Goal: Navigation & Orientation: Find specific page/section

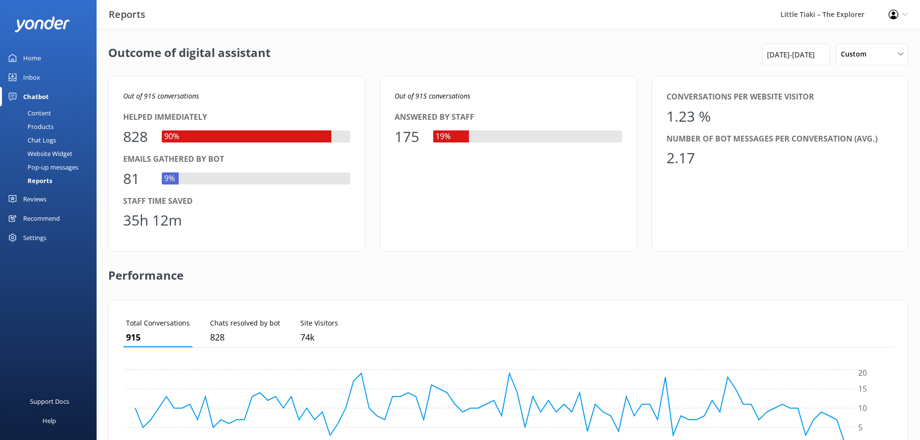
scroll to position [90, 763]
click at [44, 179] on div "Reports" at bounding box center [29, 181] width 46 height 14
click at [46, 181] on div "Reports" at bounding box center [29, 181] width 46 height 14
click at [29, 57] on div "Home" at bounding box center [32, 57] width 18 height 19
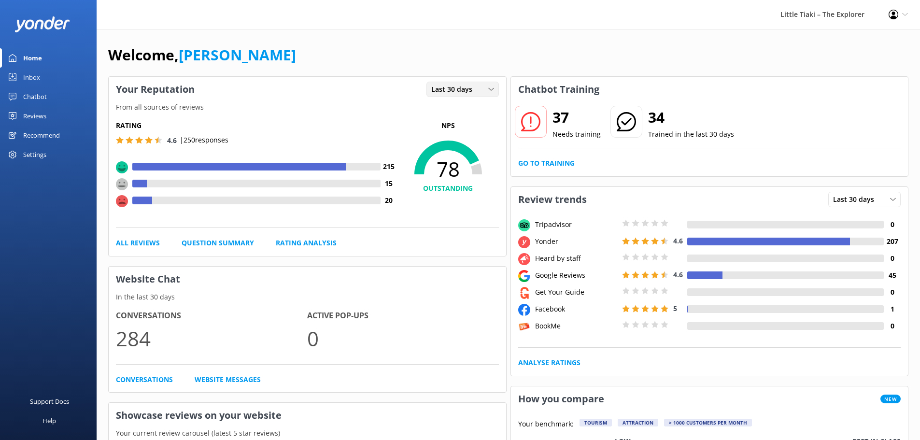
click at [456, 91] on span "Last 30 days" at bounding box center [454, 89] width 47 height 11
click at [440, 199] on icon at bounding box center [447, 174] width 101 height 87
click at [360, 45] on div "Welcome, [PERSON_NAME]" at bounding box center [508, 59] width 800 height 33
